Goal: Transaction & Acquisition: Purchase product/service

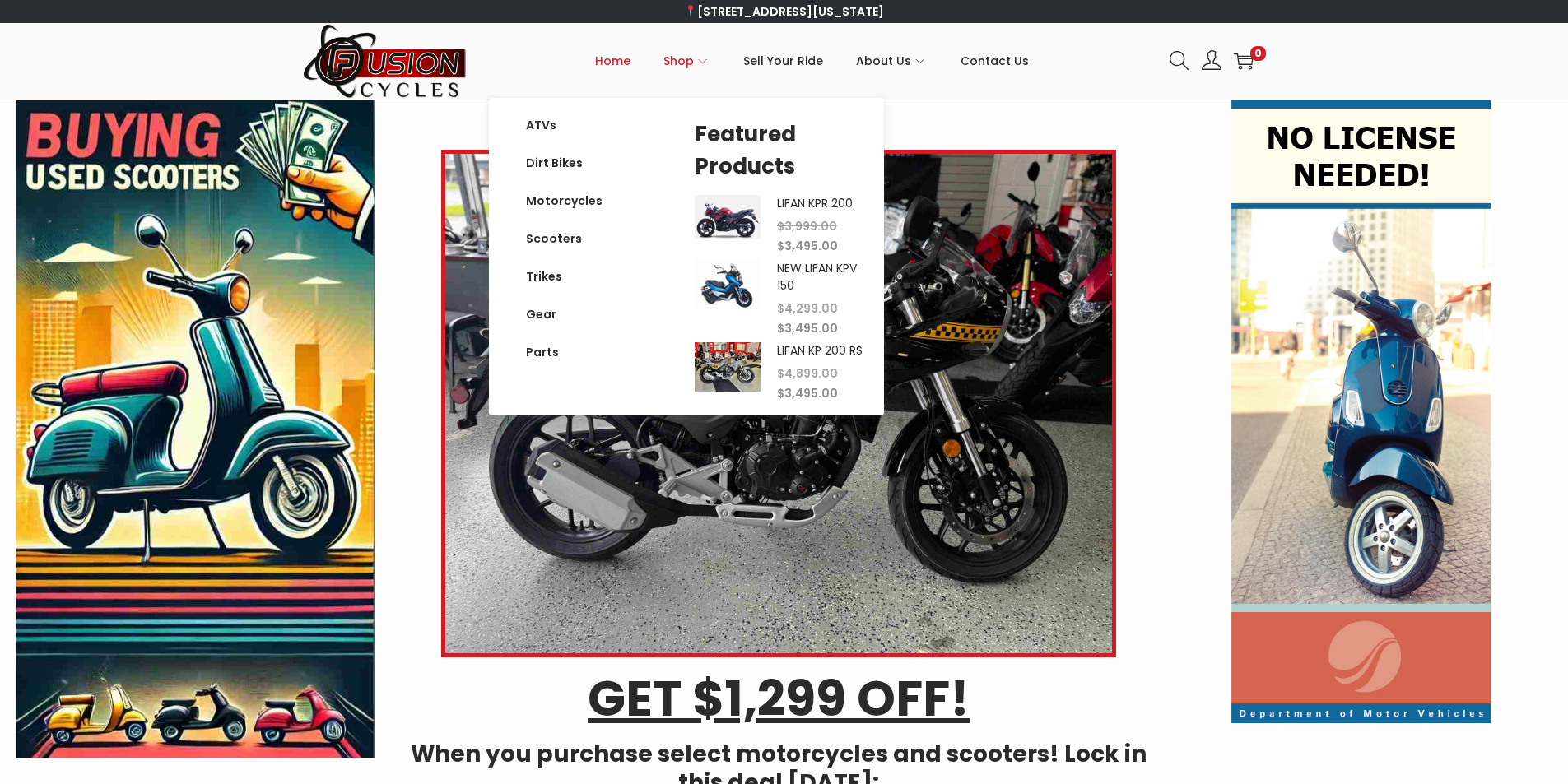
click at [689, 66] on span "Shop" at bounding box center [678, 60] width 31 height 41
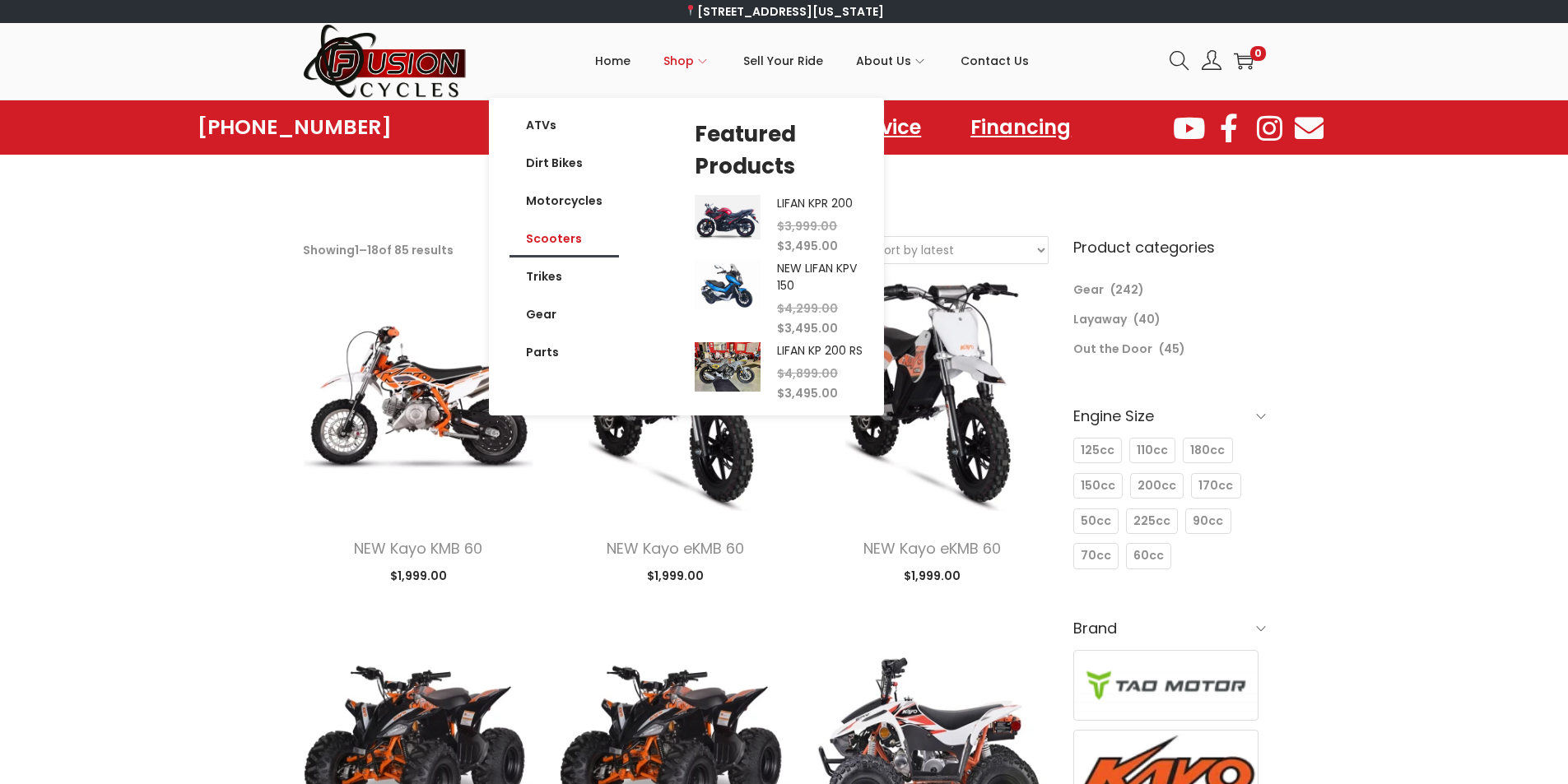
click at [568, 243] on link "Scooters" at bounding box center [564, 239] width 110 height 38
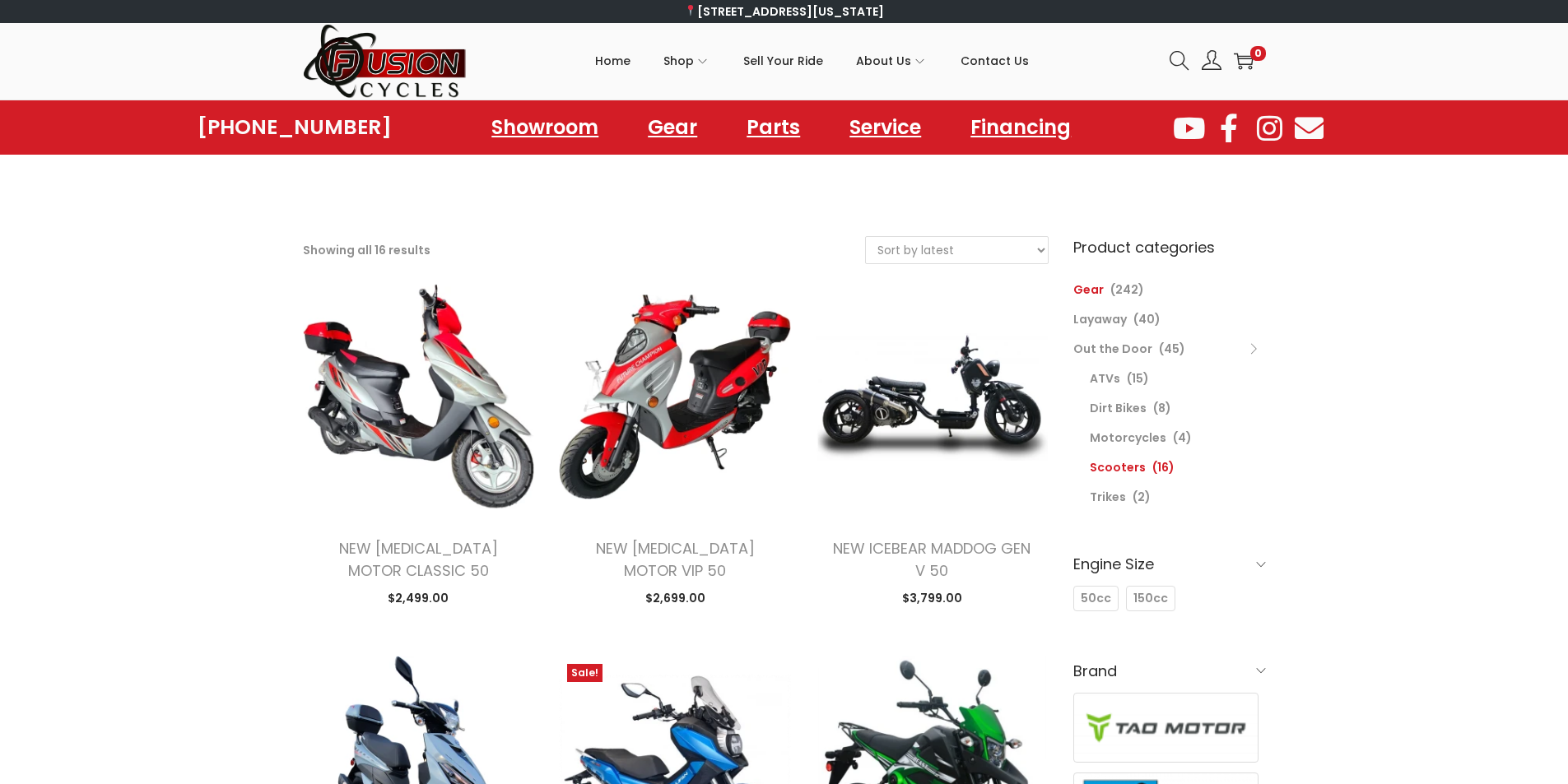
click at [1095, 287] on link "Gear" at bounding box center [1088, 290] width 31 height 17
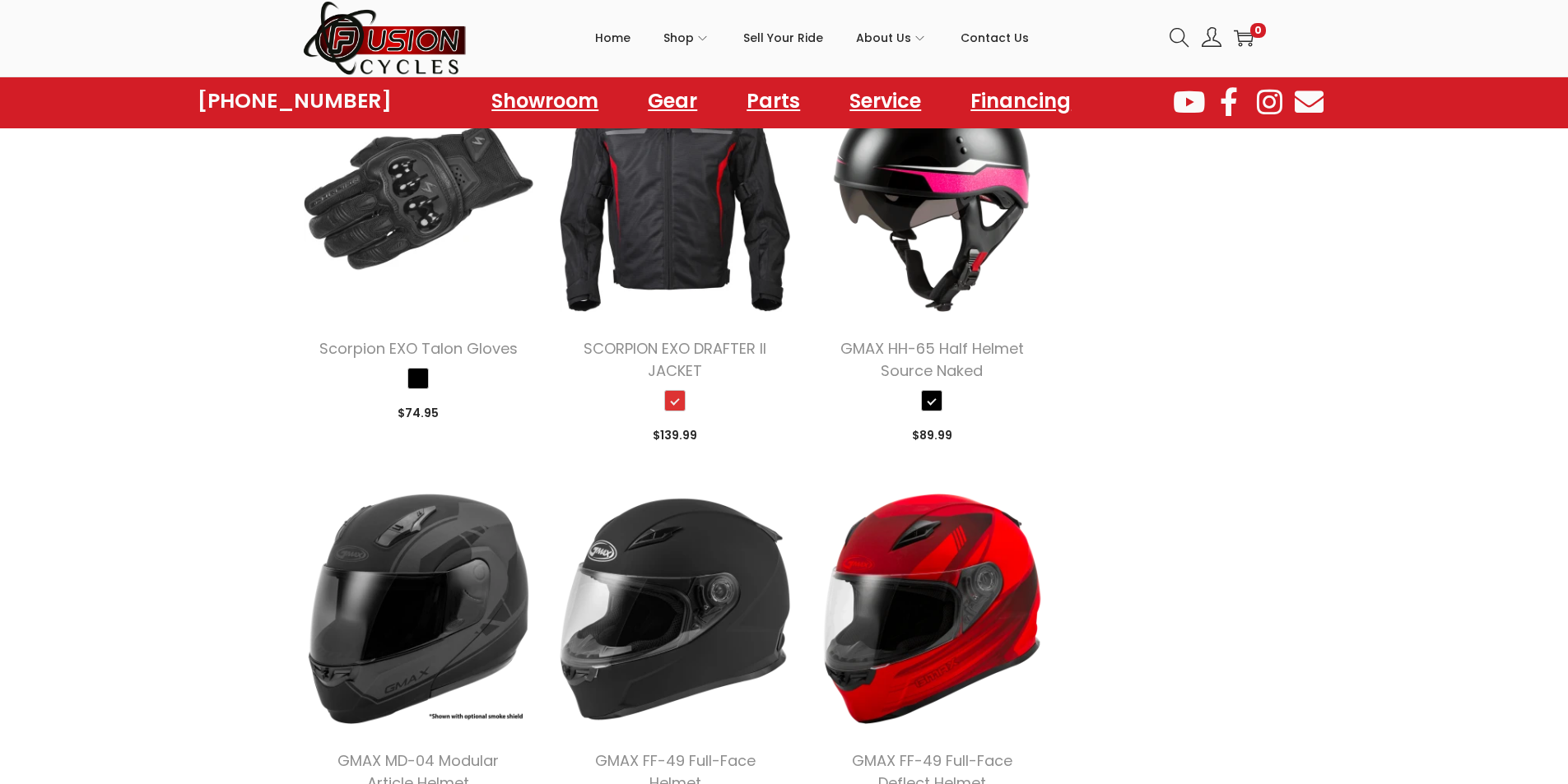
scroll to position [2551, 0]
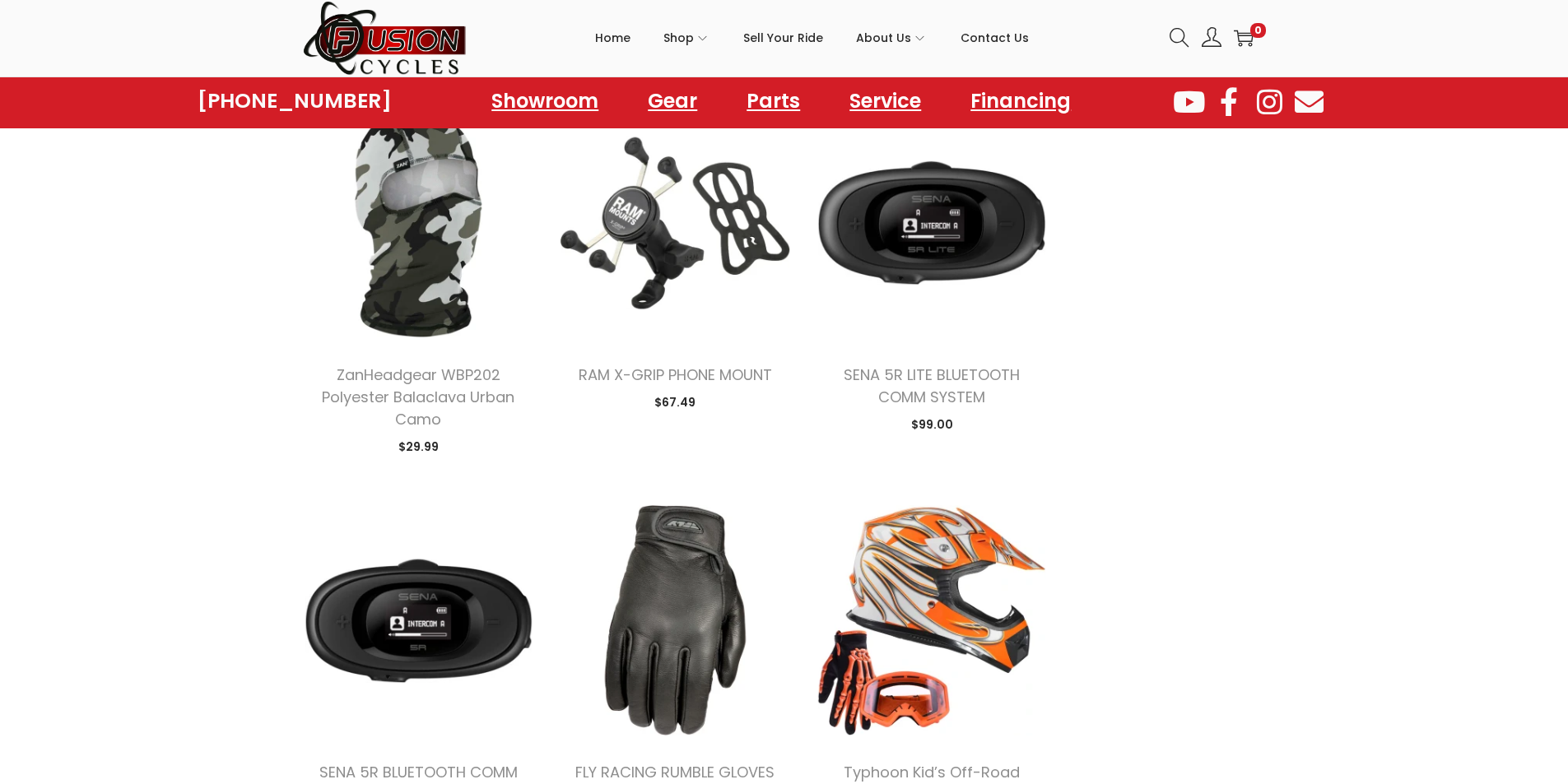
scroll to position [906, 0]
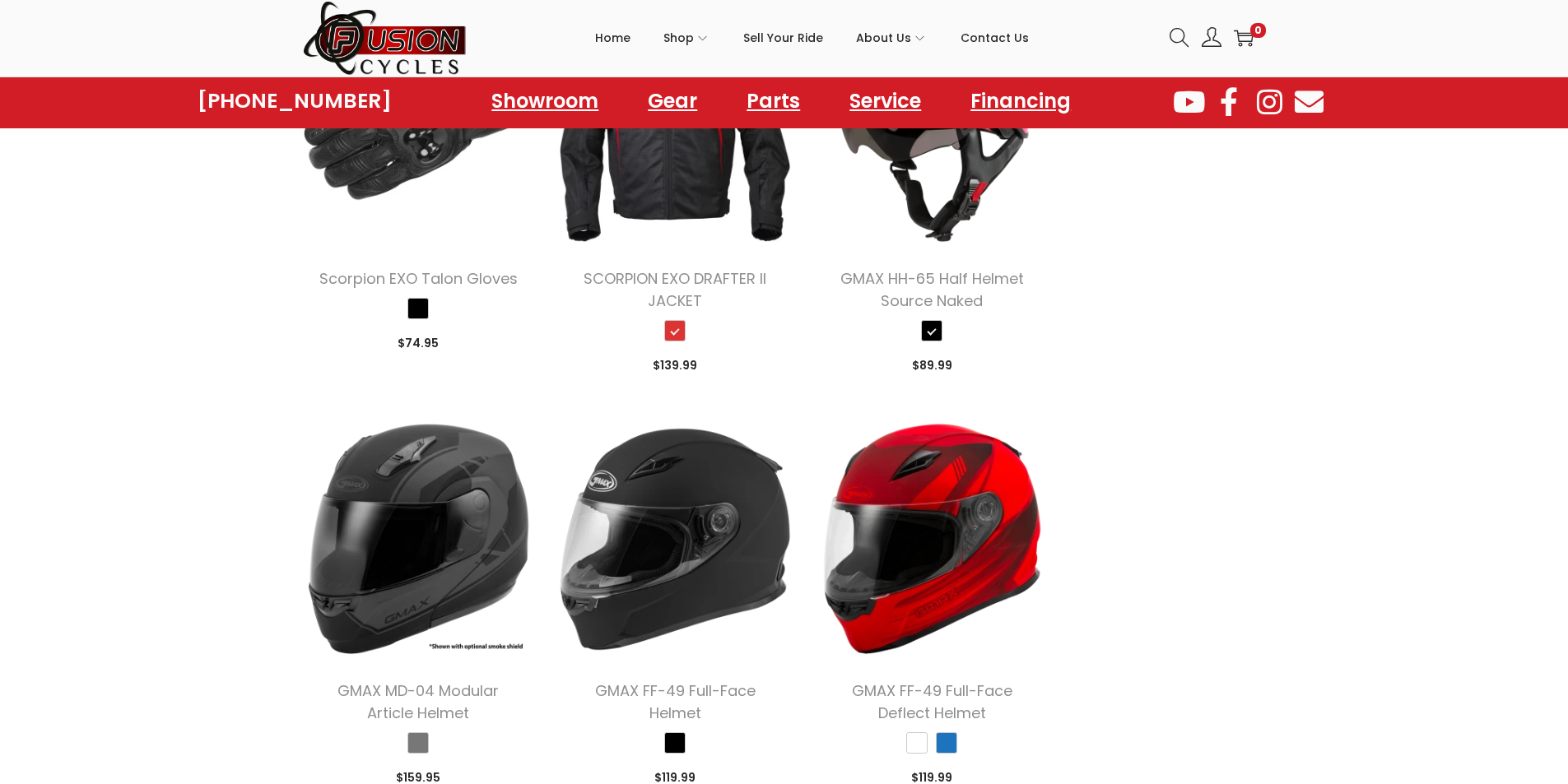
scroll to position [2386, 0]
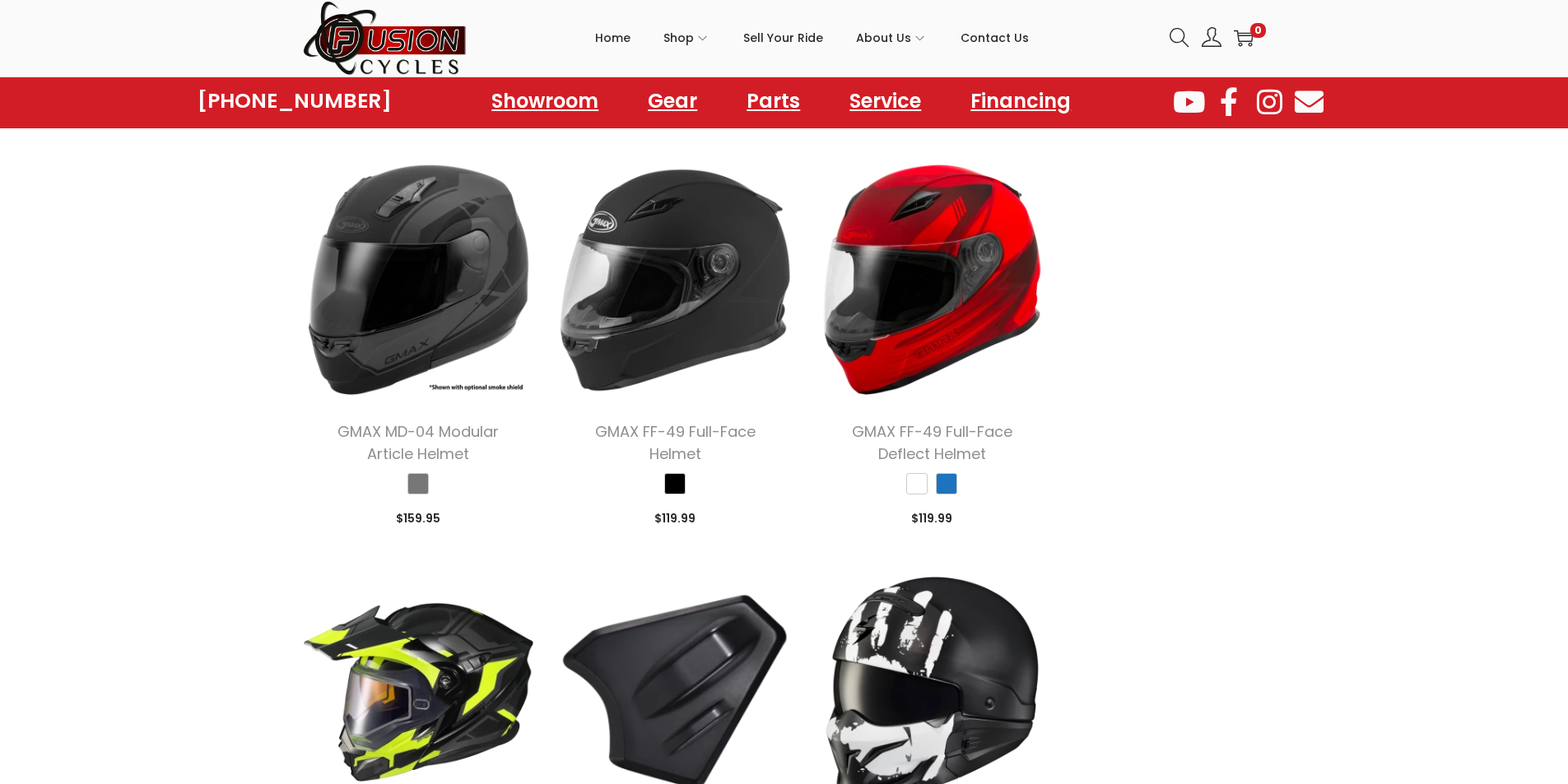
scroll to position [2716, 0]
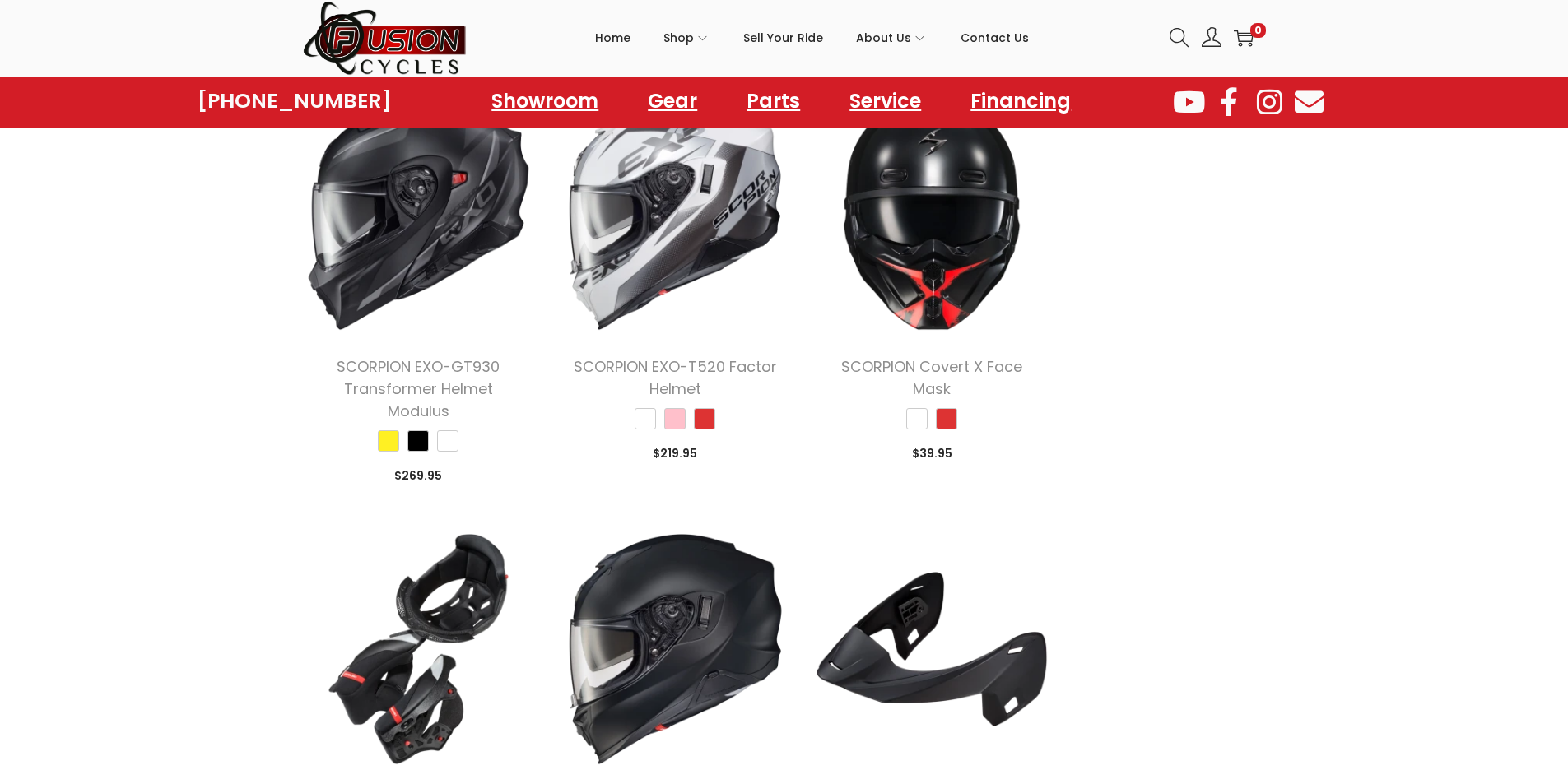
scroll to position [5103, 0]
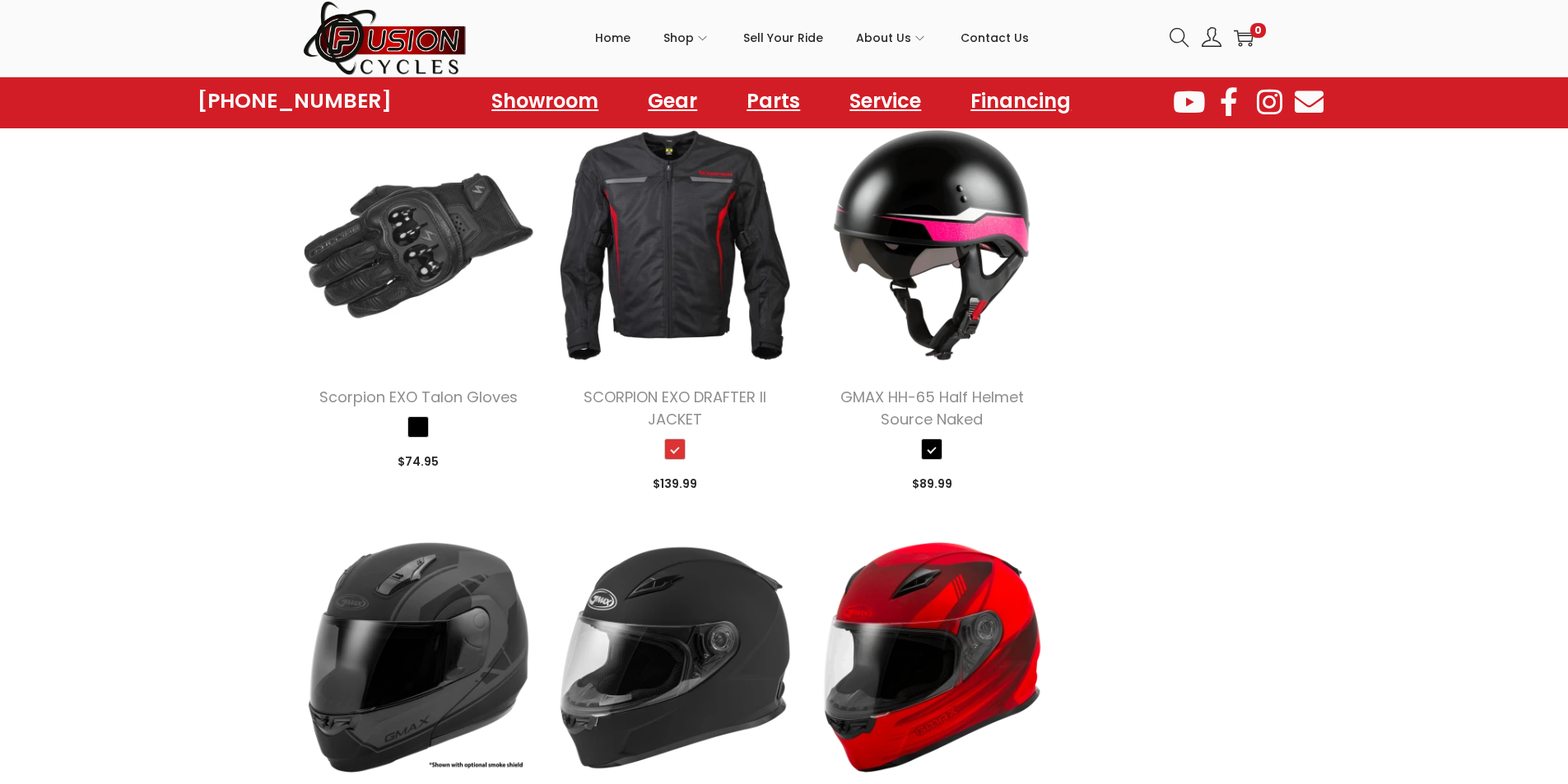
scroll to position [2551, 0]
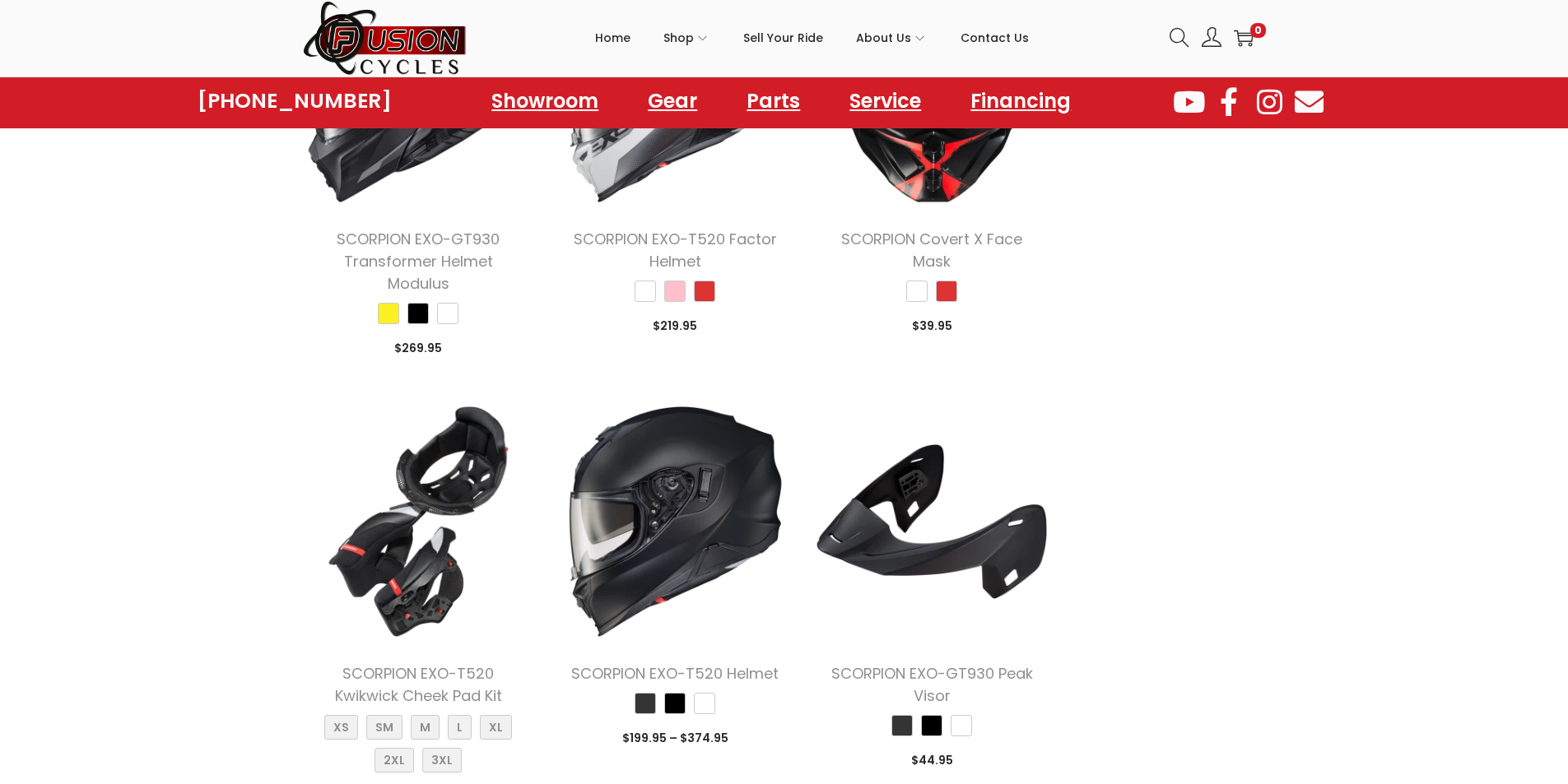
scroll to position [5020, 0]
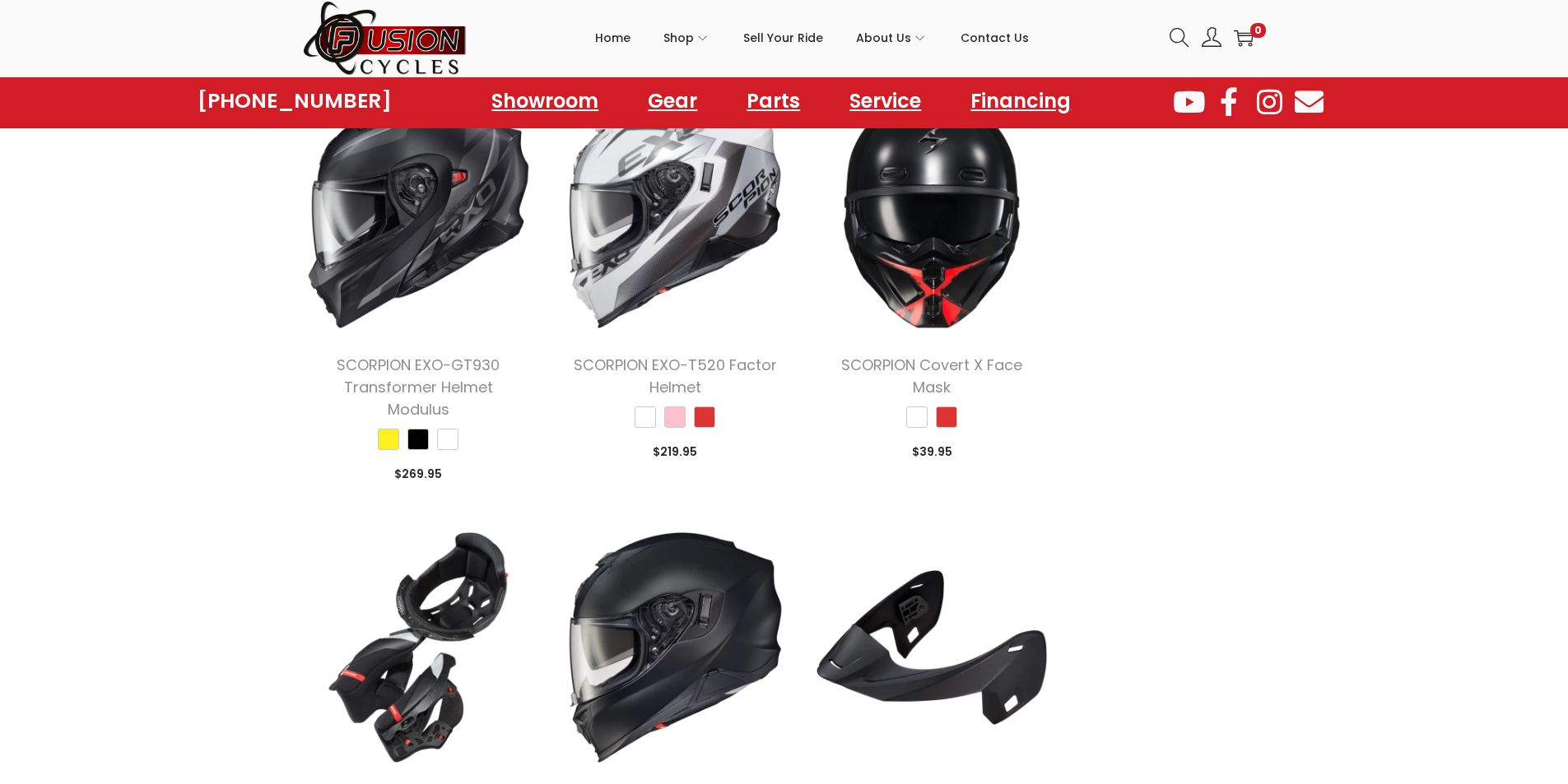
scroll to position [4608, 0]
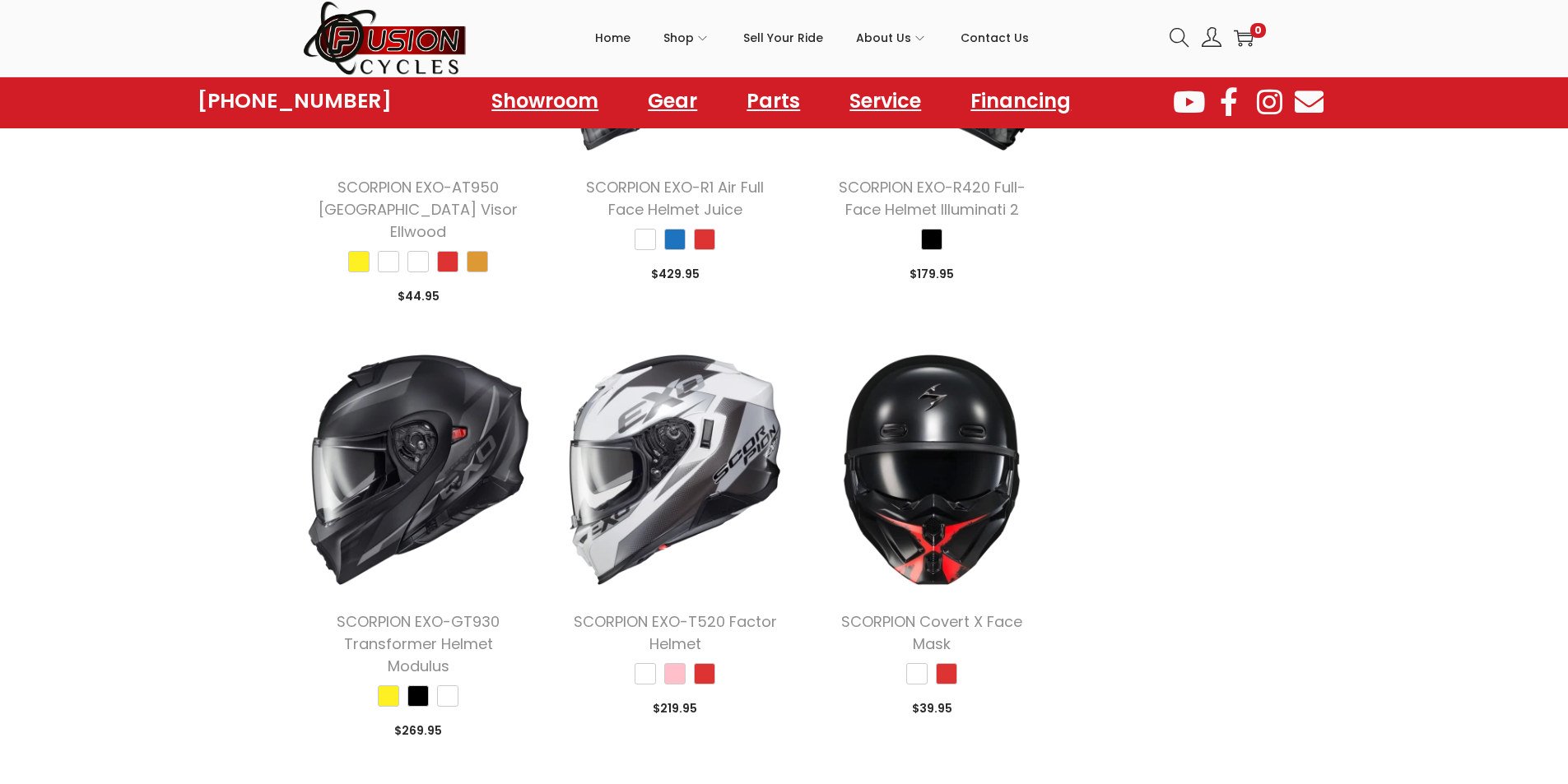
scroll to position [4938, 0]
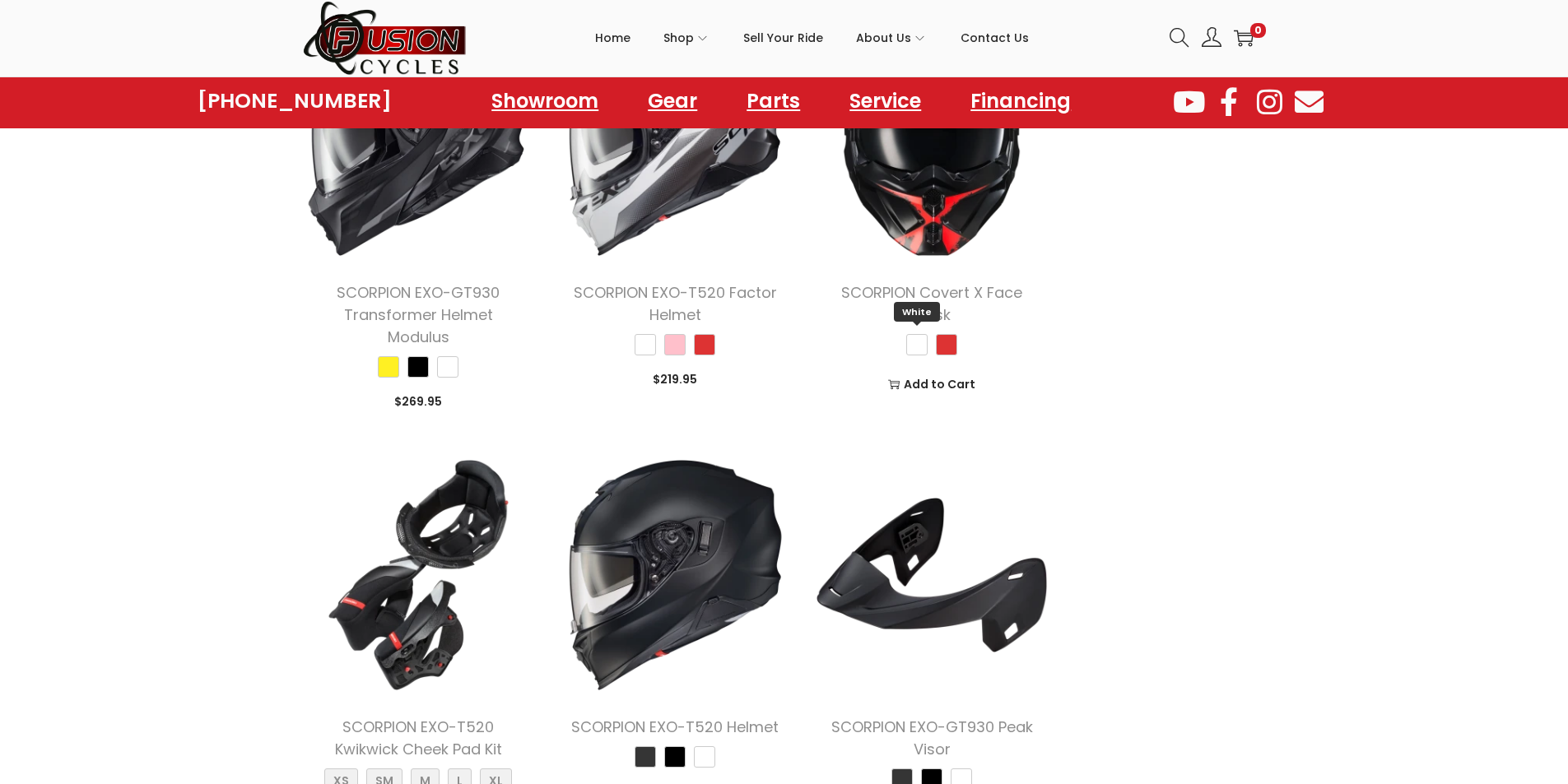
click at [917, 334] on span "White" at bounding box center [916, 345] width 21 height 21
click at [918, 334] on span "White" at bounding box center [916, 345] width 21 height 21
click at [961, 199] on img at bounding box center [932, 141] width 232 height 232
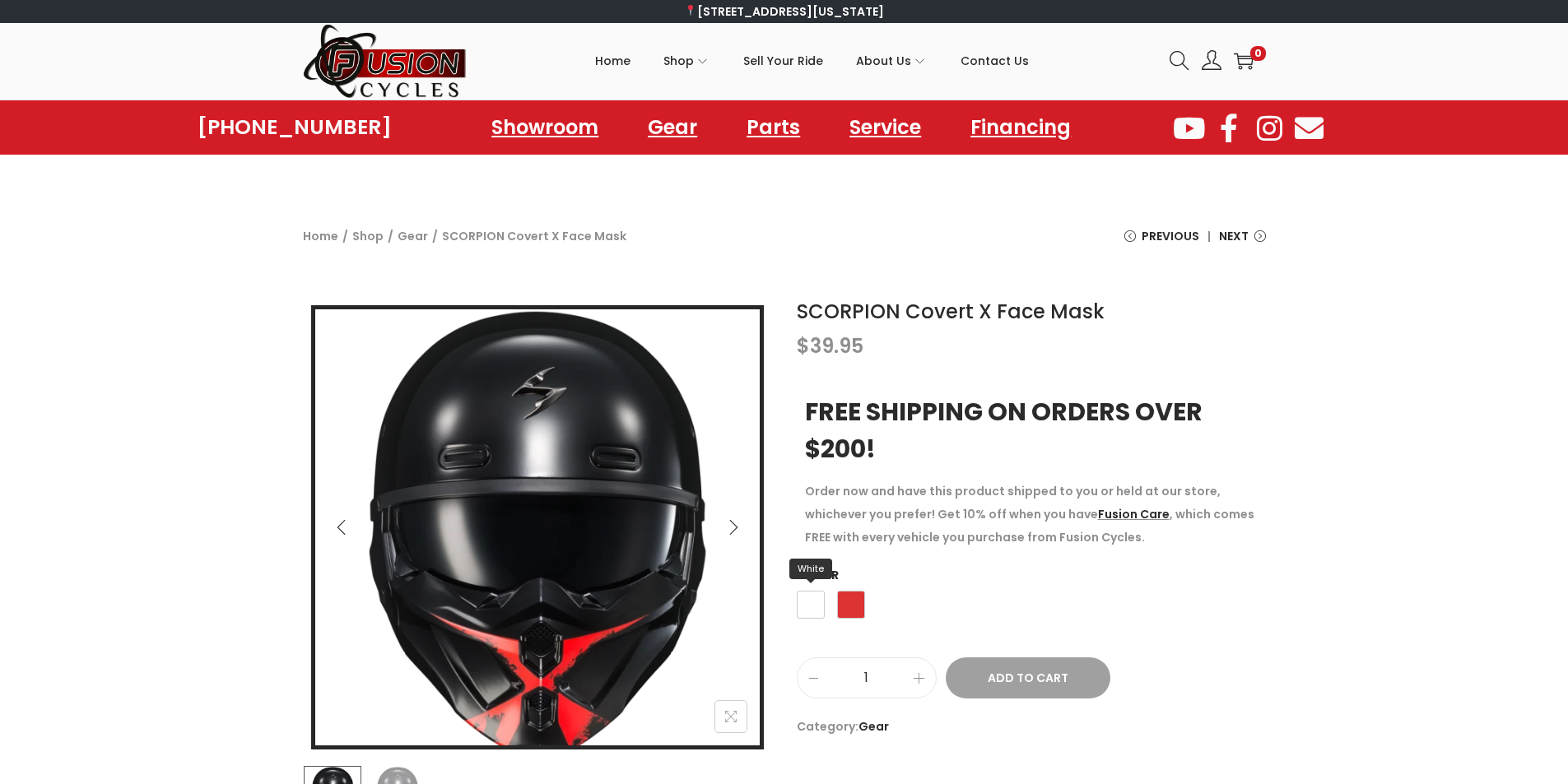
click at [804, 600] on span "White" at bounding box center [811, 605] width 28 height 28
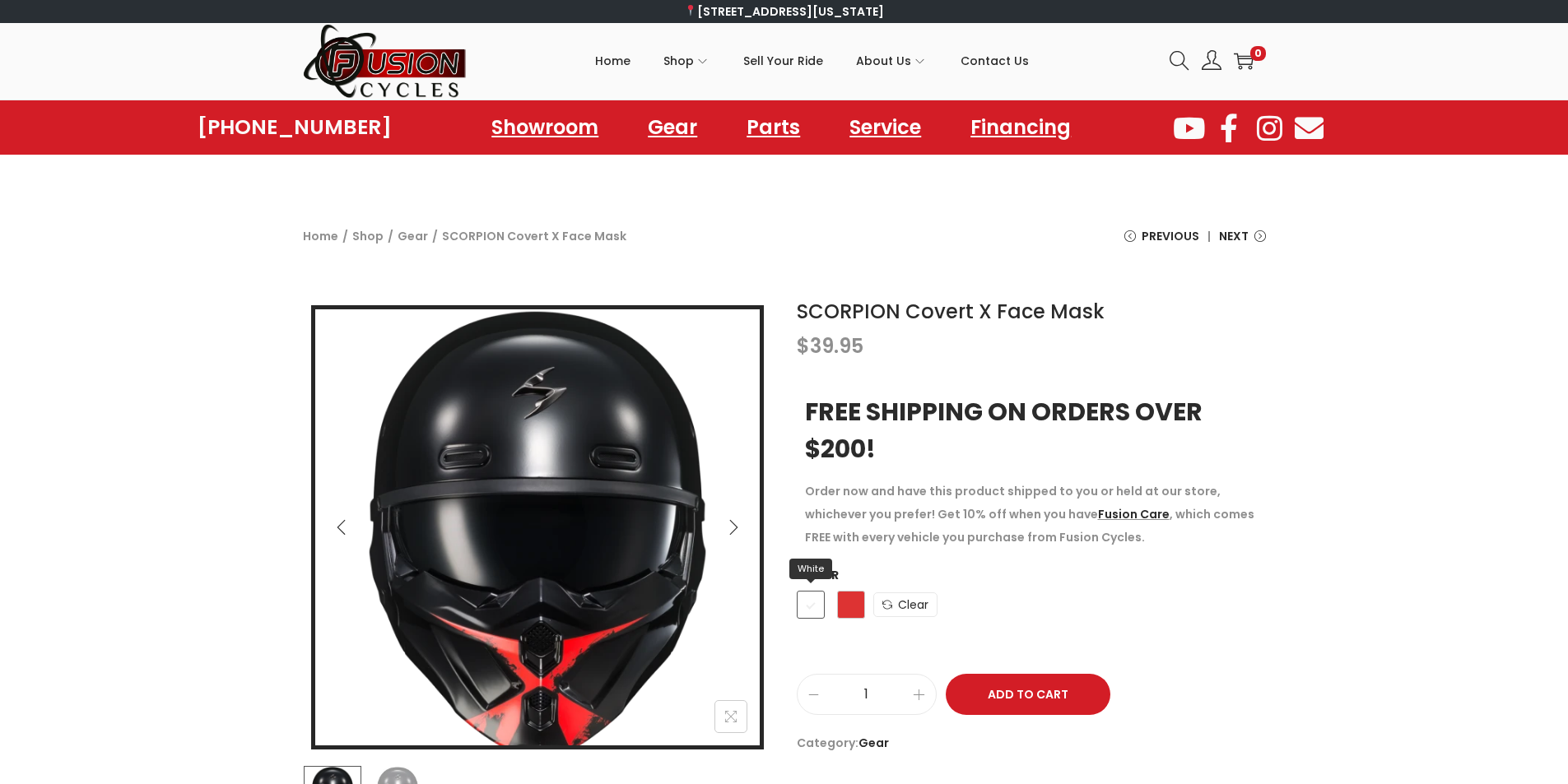
click at [817, 608] on span "White" at bounding box center [811, 605] width 28 height 28
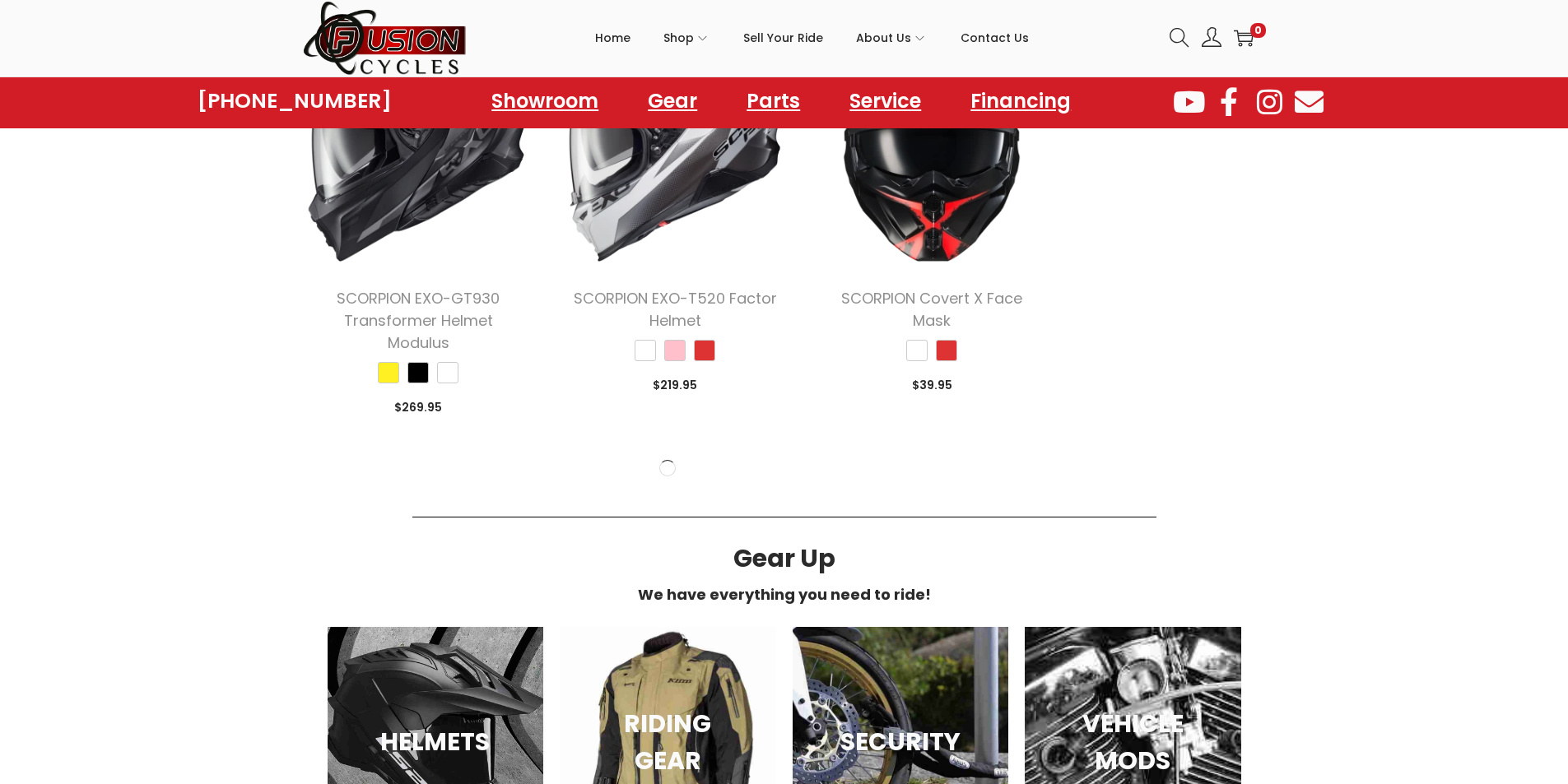
scroll to position [2215, 0]
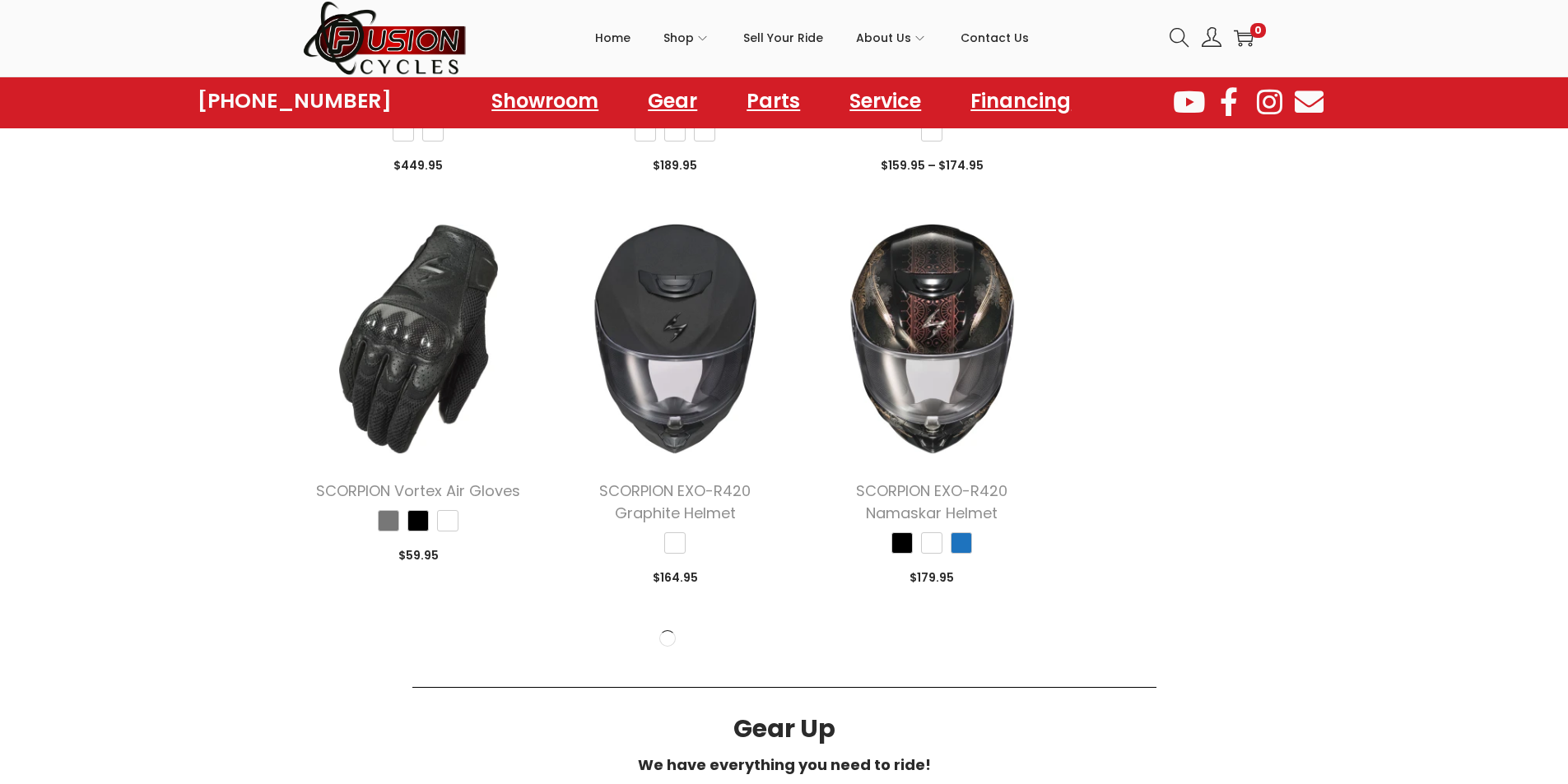
scroll to position [5012, 0]
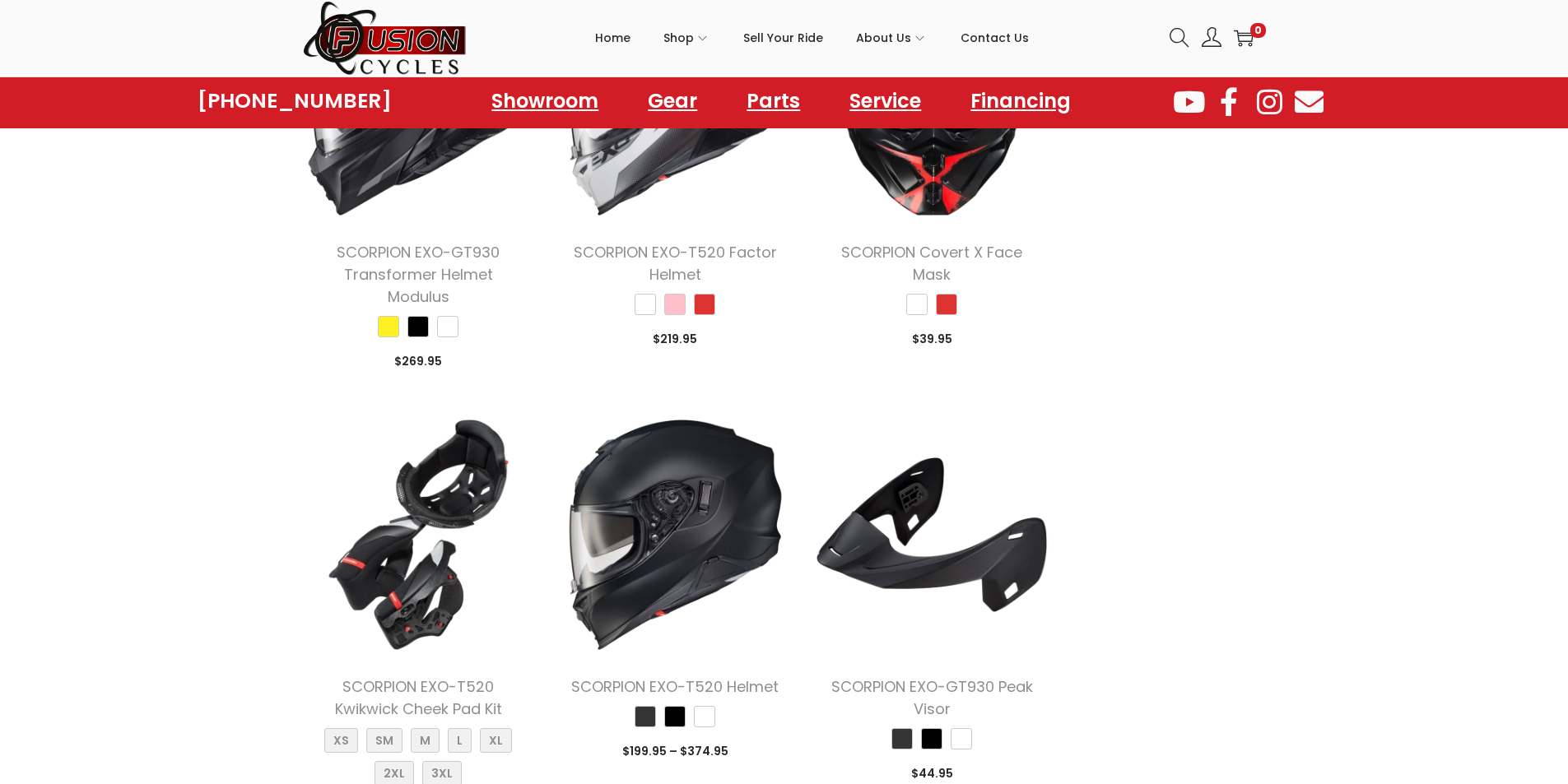
scroll to position [2469, 0]
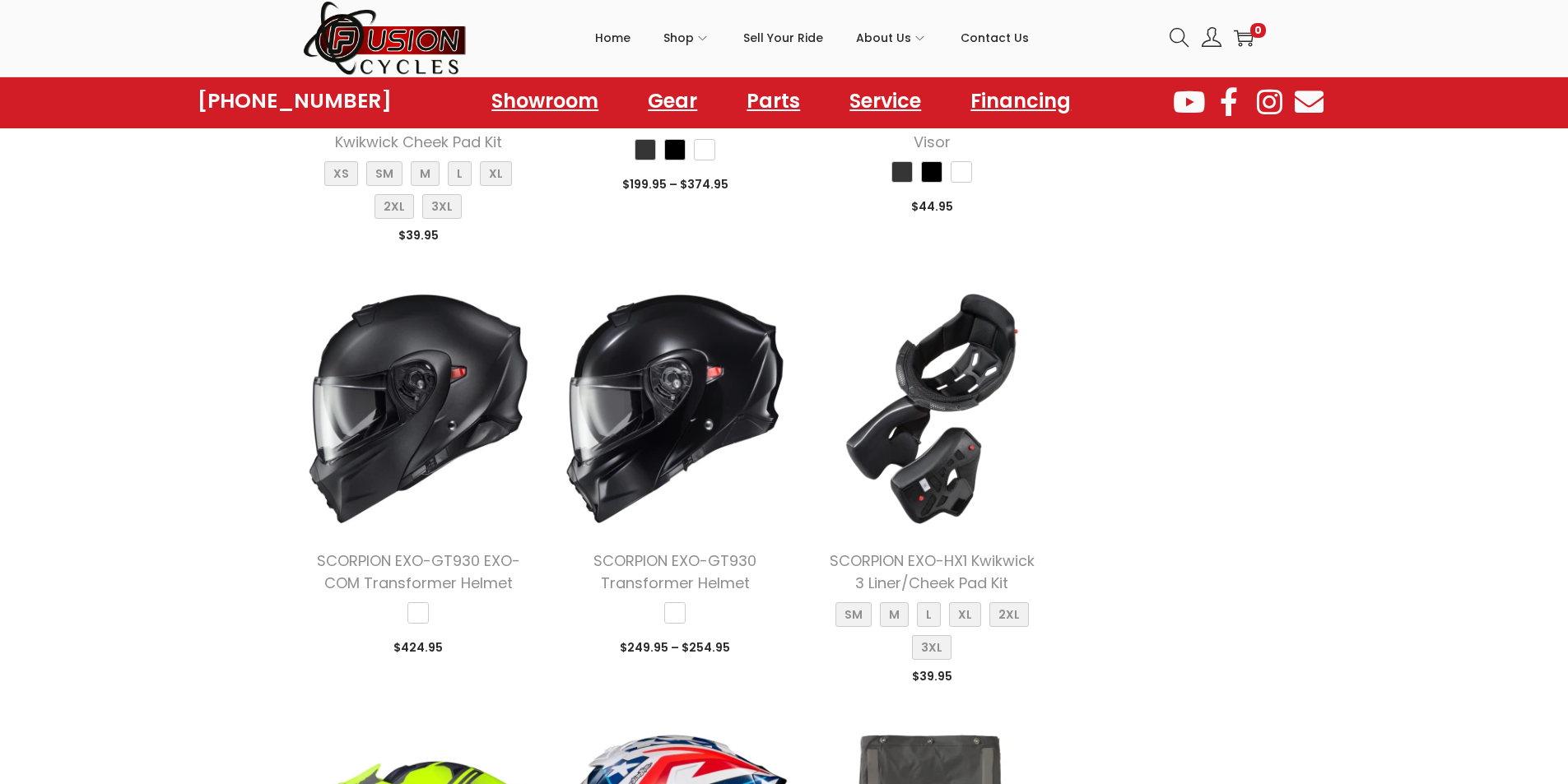
scroll to position [3128, 0]
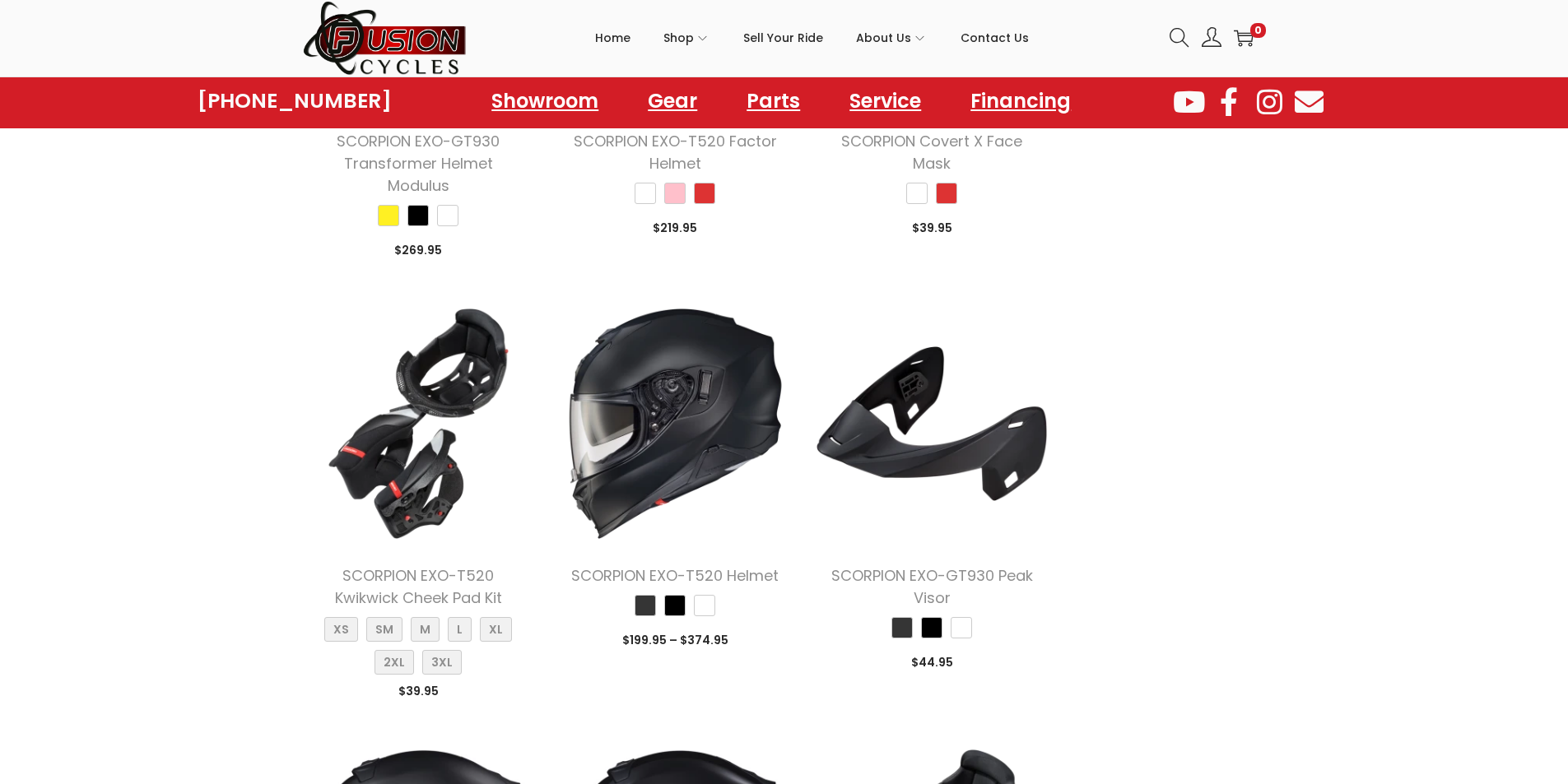
scroll to position [2551, 0]
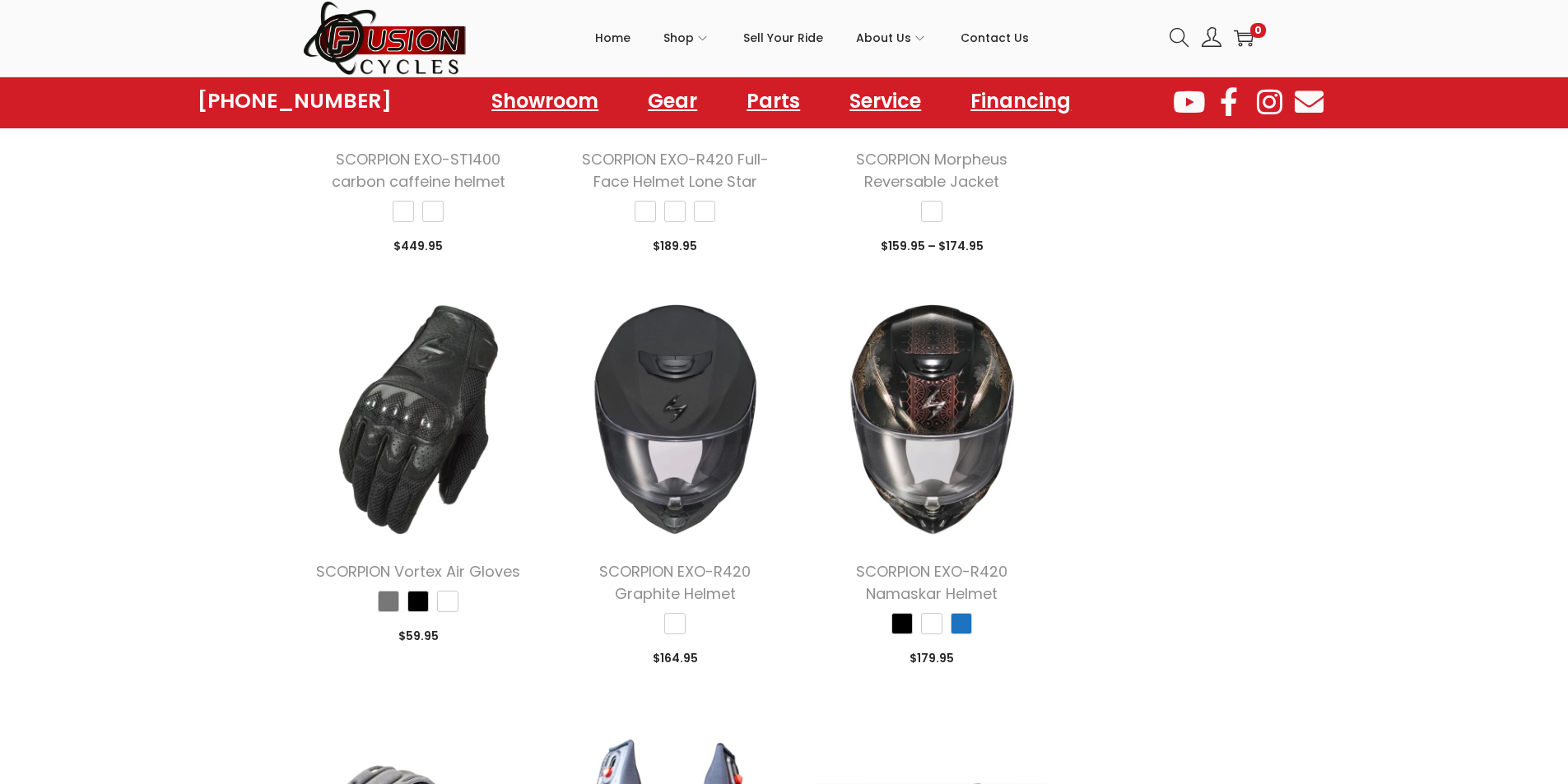
scroll to position [4691, 0]
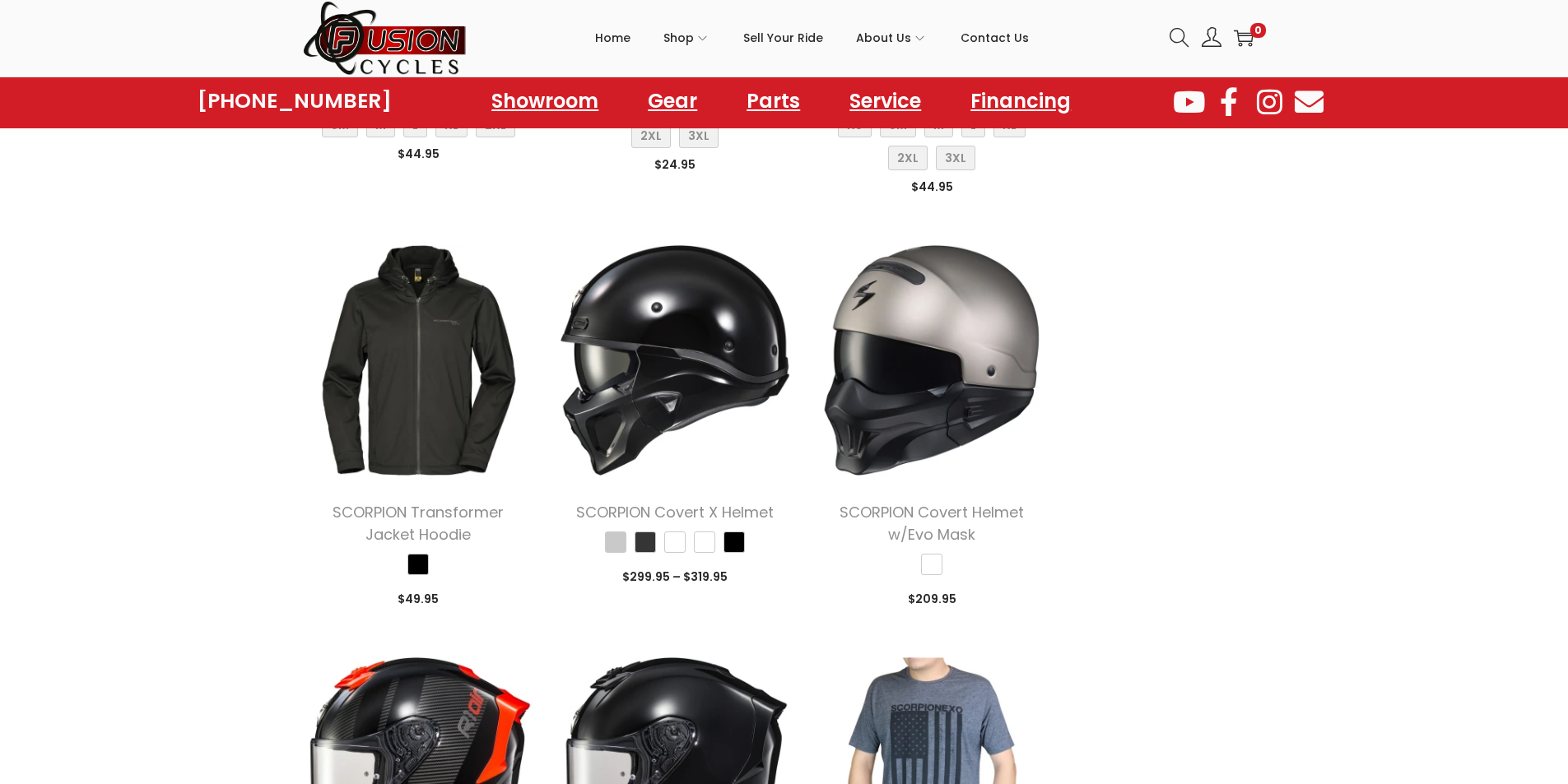
scroll to position [5597, 0]
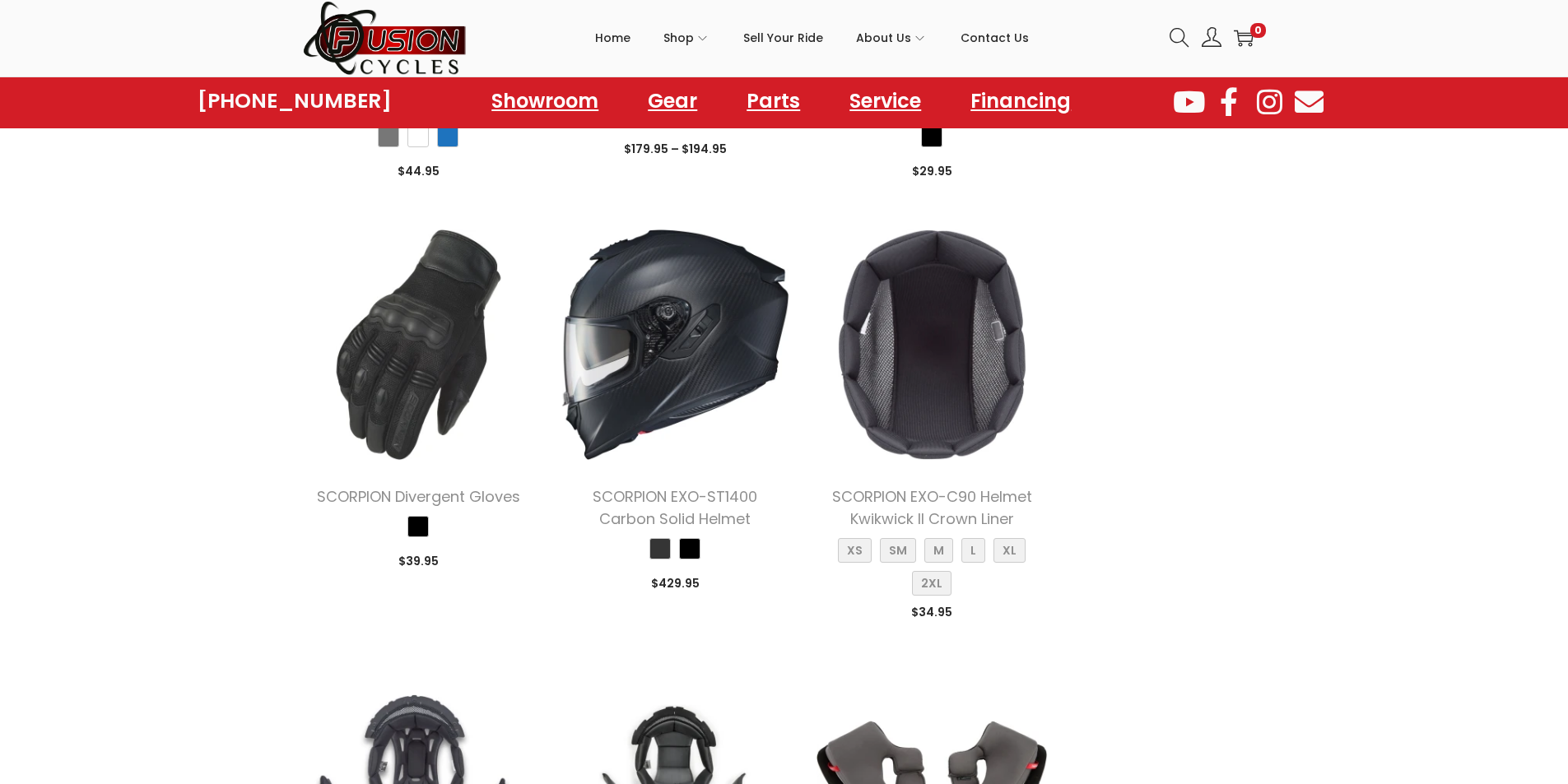
scroll to position [7983, 0]
